Goal: Transaction & Acquisition: Obtain resource

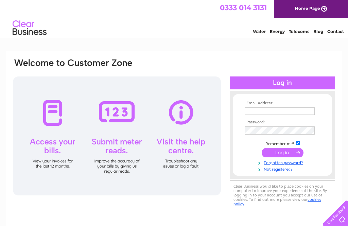
click at [251, 111] on input "text" at bounding box center [279, 110] width 70 height 7
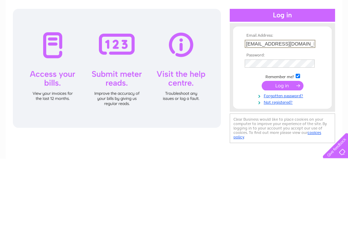
type input "gandedawson@blueyonder.co.uk"
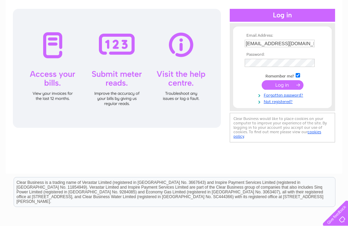
click at [284, 88] on input "submit" at bounding box center [282, 85] width 42 height 10
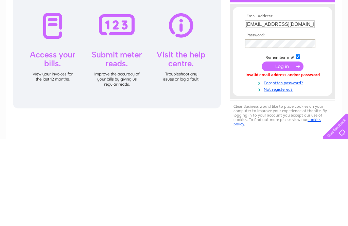
click at [283, 148] on input "submit" at bounding box center [282, 153] width 42 height 10
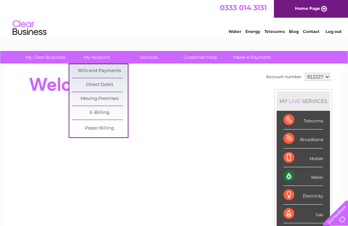
click at [108, 70] on link "Bills and Payments" at bounding box center [100, 71] width 56 height 14
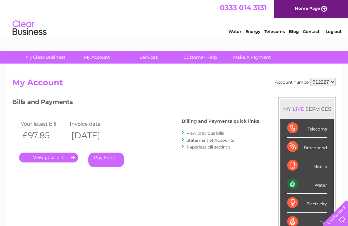
click at [55, 157] on link "." at bounding box center [48, 157] width 59 height 10
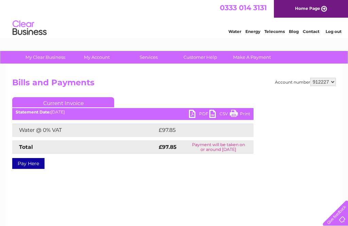
click at [197, 118] on link "PDF" at bounding box center [199, 115] width 20 height 10
click at [336, 32] on link "Log out" at bounding box center [333, 31] width 16 height 5
